Goal: Information Seeking & Learning: Learn about a topic

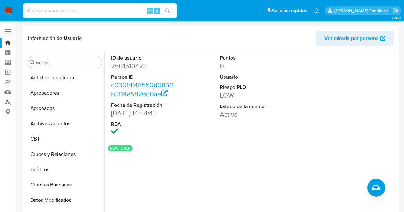
select select "10"
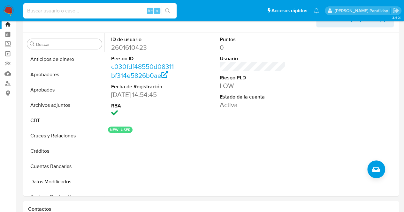
scroll to position [112, 0]
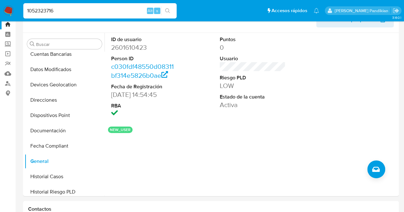
type input "1052323716"
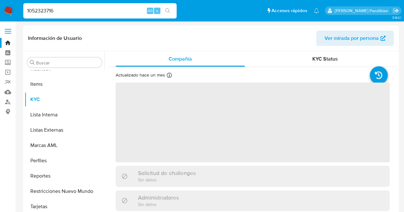
scroll to position [316, 0]
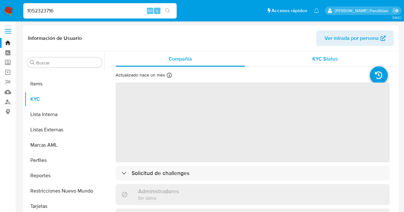
select select "10"
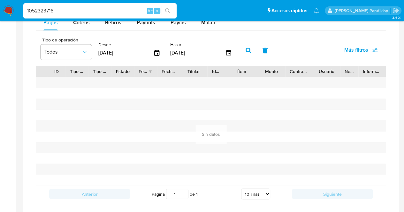
scroll to position [433, 0]
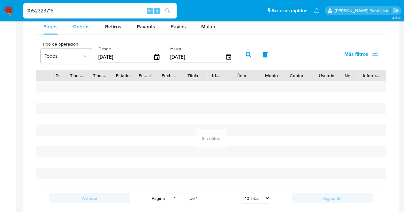
click at [81, 29] on span "Cobros" at bounding box center [81, 26] width 17 height 7
select select "10"
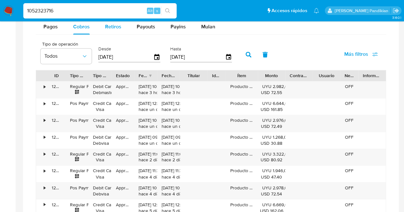
click at [100, 28] on button "Retiros" at bounding box center [113, 26] width 32 height 15
select select "10"
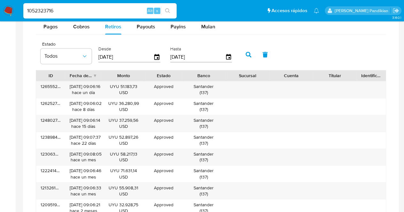
click at [349, 74] on div "Titular" at bounding box center [334, 75] width 35 height 6
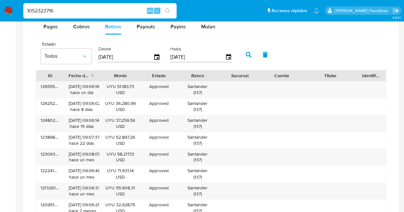
drag, startPoint x: 355, startPoint y: 76, endPoint x: 366, endPoint y: 78, distance: 11.3
click at [366, 78] on div "ID Fecha de creación Monto Estado Banco Sucursal Cuenta Titular Identificación" at bounding box center [210, 75] width 349 height 11
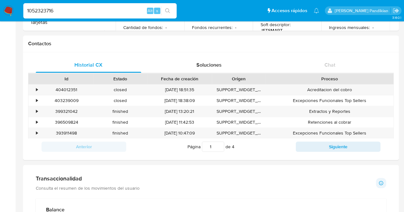
scroll to position [185, 0]
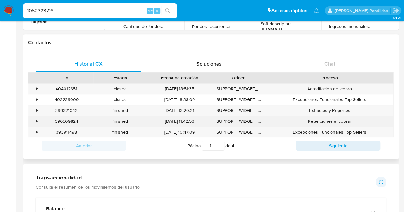
click at [33, 120] on div "•" at bounding box center [33, 121] width 11 height 11
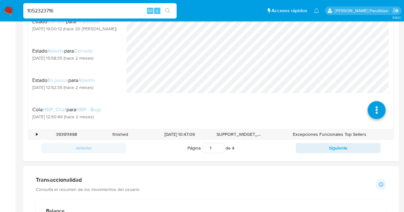
scroll to position [353, 0]
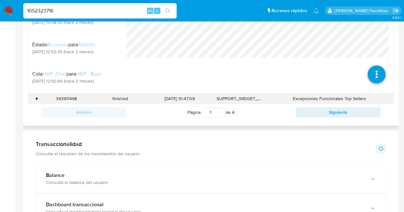
click at [39, 97] on div "•" at bounding box center [33, 98] width 11 height 11
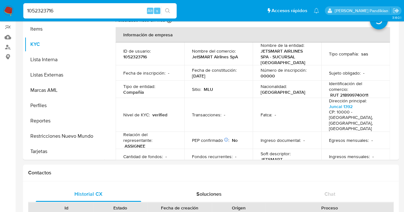
scroll to position [12, 0]
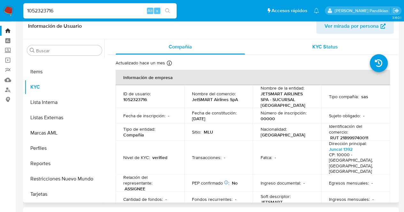
click at [390, 42] on button "KYC Status" at bounding box center [324, 46] width 145 height 15
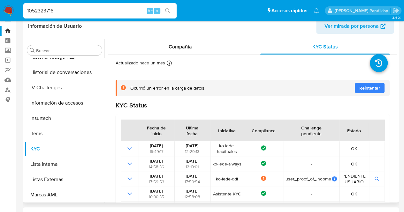
scroll to position [256, 0]
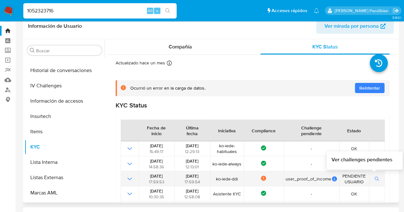
click at [374, 178] on icon "button" at bounding box center [376, 179] width 4 height 4
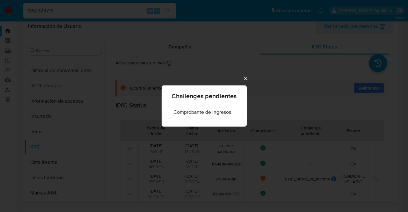
click at [245, 76] on icon "Cerrar" at bounding box center [246, 78] width 6 height 6
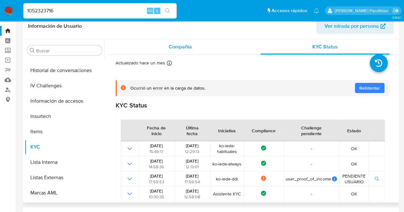
click at [173, 43] on span "Compañía" at bounding box center [179, 46] width 23 height 7
